Goal: Task Accomplishment & Management: Manage account settings

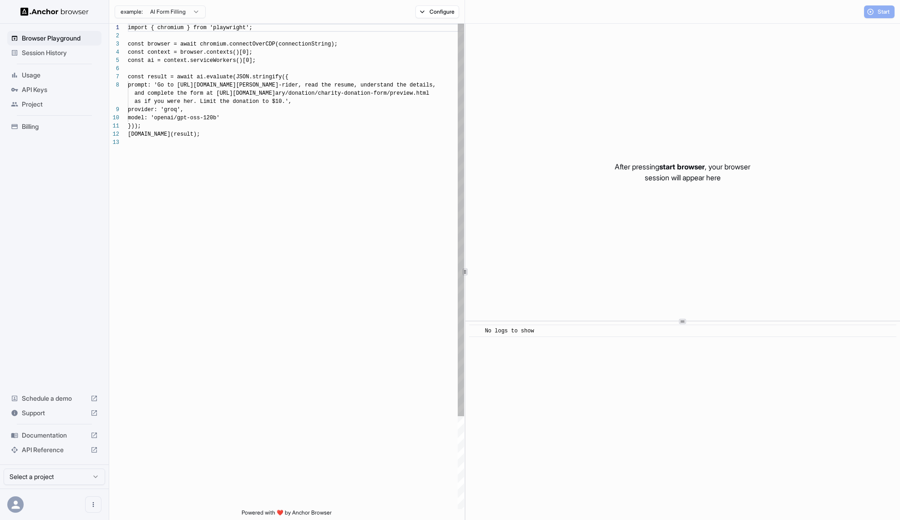
scroll to position [66, 0]
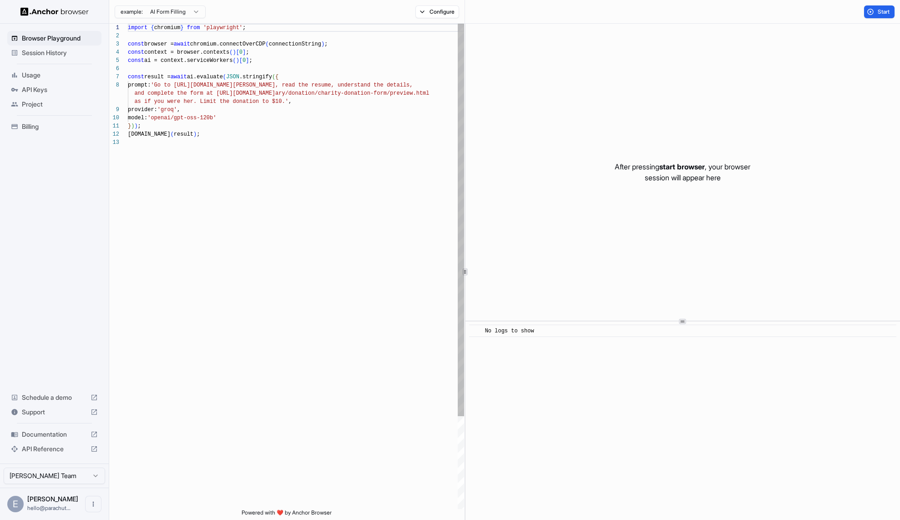
scroll to position [66, 0]
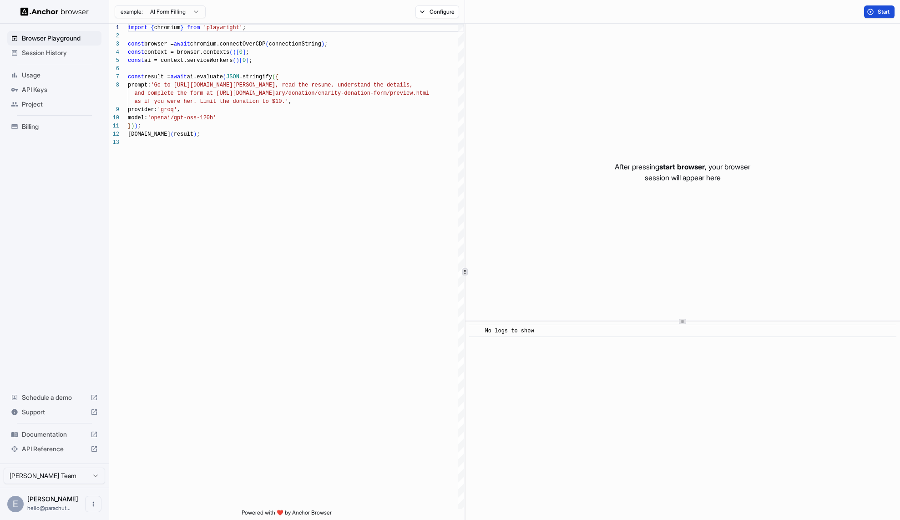
click at [878, 15] on span "Start" at bounding box center [884, 11] width 13 height 7
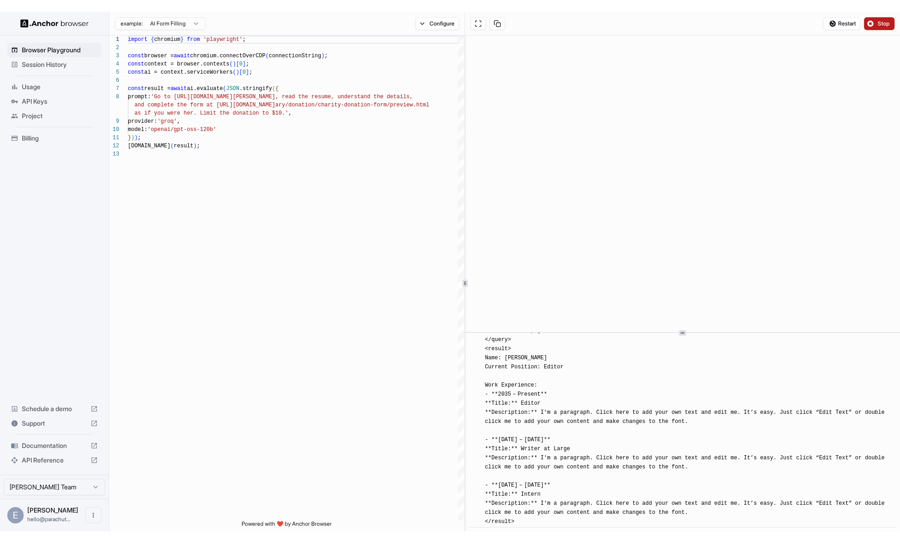
scroll to position [932, 0]
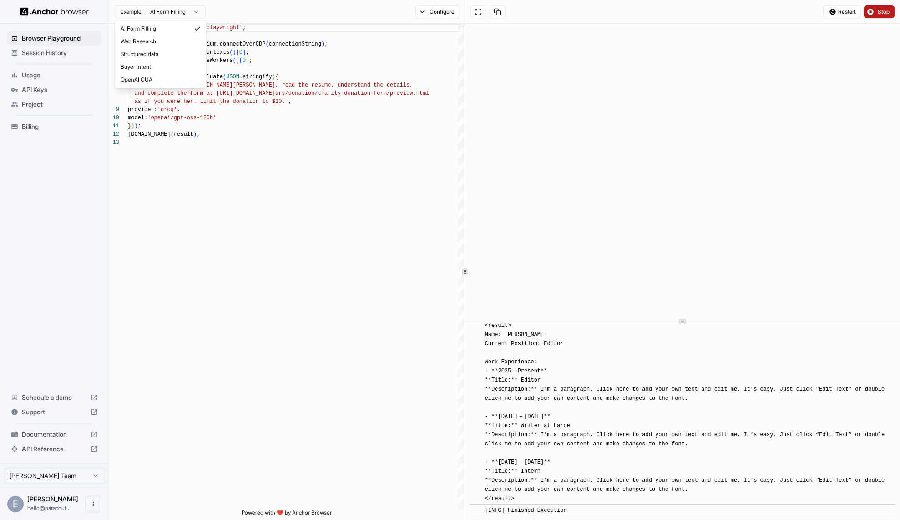
click at [178, 13] on html "Browser Playground Session History Usage API Keys Project Billing Schedule a de…" at bounding box center [450, 260] width 900 height 520
click at [208, 179] on html "Browser Playground Session History Usage API Keys Project Billing Schedule a de…" at bounding box center [450, 260] width 900 height 520
click at [28, 91] on span "API Keys" at bounding box center [60, 89] width 76 height 9
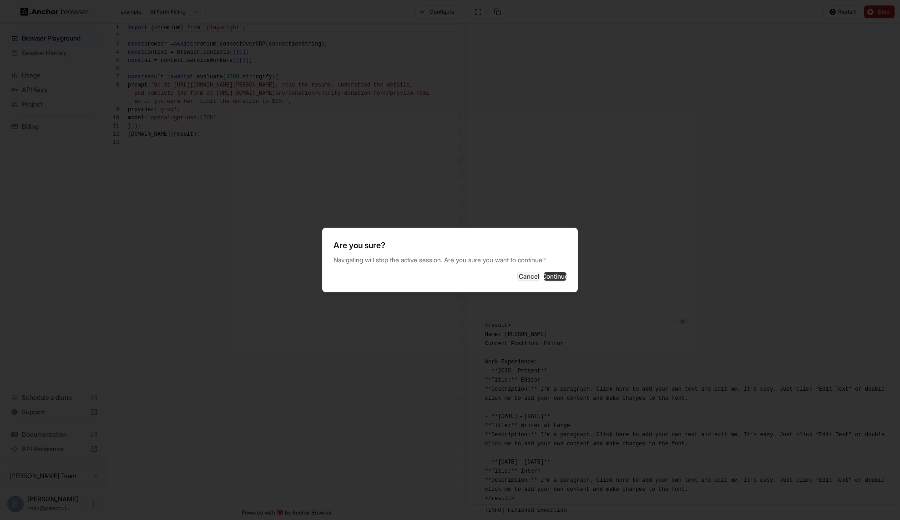
click at [547, 277] on button "Continue" at bounding box center [555, 276] width 23 height 9
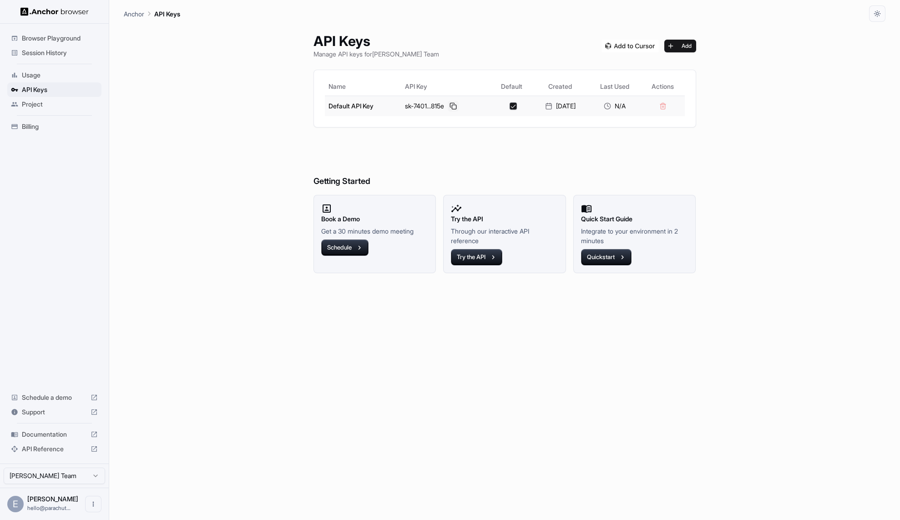
click at [450, 108] on button at bounding box center [453, 106] width 11 height 11
